Goal: Task Accomplishment & Management: Manage account settings

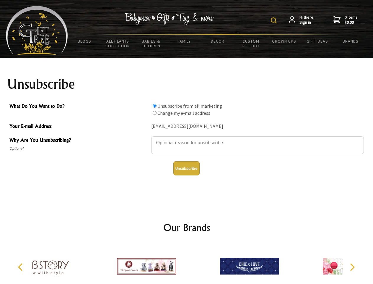
click at [275, 20] on img at bounding box center [274, 20] width 6 height 6
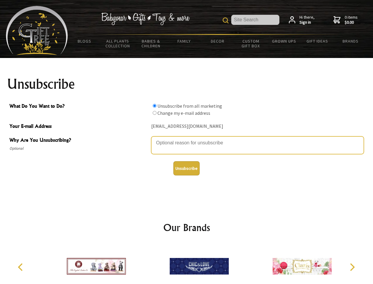
click at [187, 138] on textarea "Why Are You Unsubscribing?" at bounding box center [257, 145] width 213 height 18
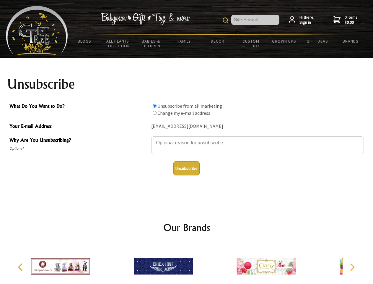
click at [154, 105] on input "What Do You Want to Do?" at bounding box center [155, 106] width 4 height 4
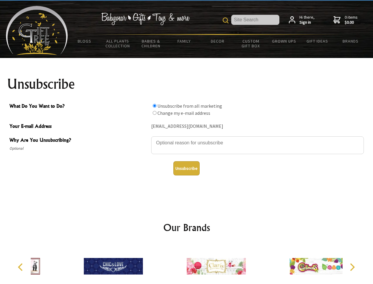
click at [154, 113] on input "What Do You Want to Do?" at bounding box center [155, 113] width 4 height 4
radio input "true"
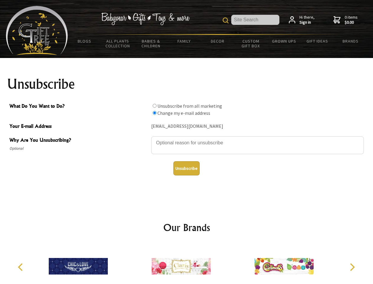
click at [186, 168] on button "Unsubscribe" at bounding box center [186, 168] width 26 height 14
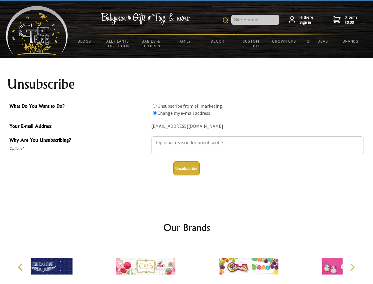
click at [187, 263] on div at bounding box center [145, 267] width 103 height 46
click at [21, 267] on icon "Previous" at bounding box center [21, 267] width 8 height 8
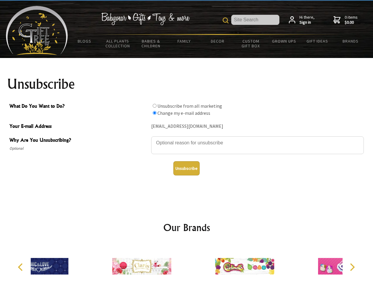
click at [352, 267] on icon "Next" at bounding box center [352, 267] width 8 height 8
